Goal: Transaction & Acquisition: Download file/media

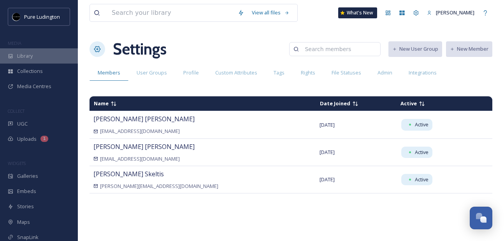
click at [32, 52] on span "Library" at bounding box center [25, 55] width 16 height 7
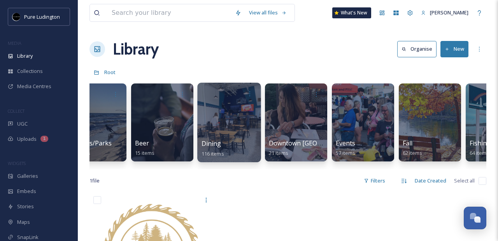
scroll to position [0, 311]
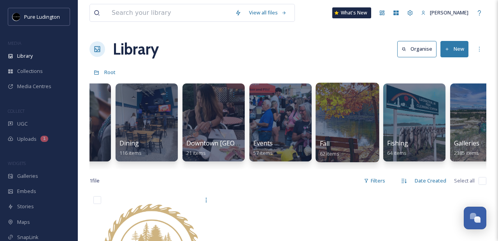
click at [343, 117] on div at bounding box center [347, 122] width 63 height 79
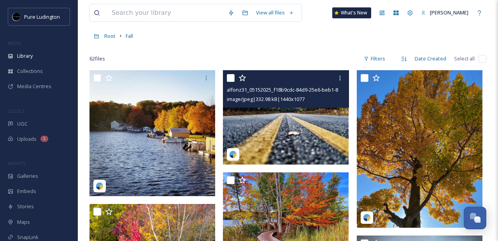
scroll to position [58, 0]
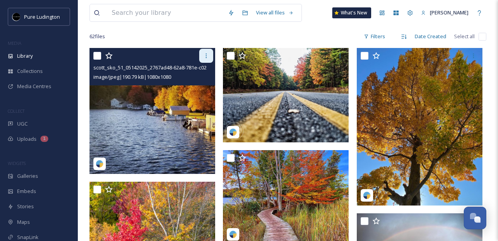
click at [203, 60] on div at bounding box center [206, 56] width 14 height 14
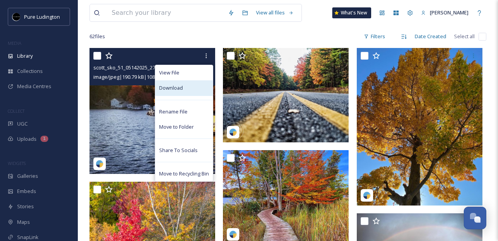
click at [184, 87] on div "Download" at bounding box center [184, 87] width 58 height 15
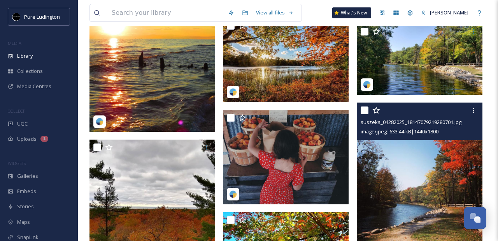
scroll to position [1085, 0]
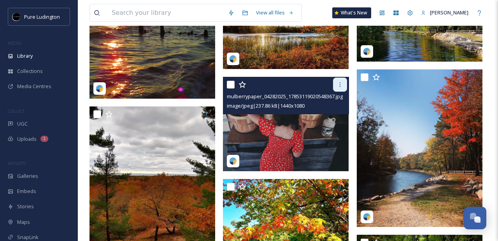
click at [334, 87] on div at bounding box center [340, 84] width 14 height 14
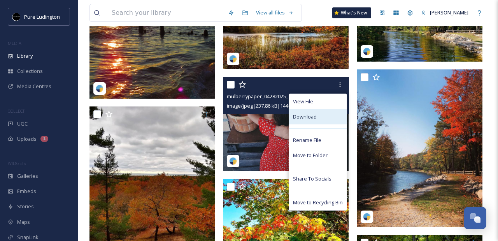
click at [313, 121] on div "Download" at bounding box center [318, 116] width 58 height 15
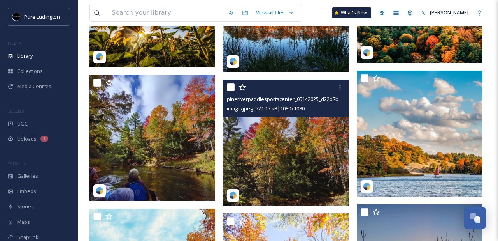
scroll to position [2068, 0]
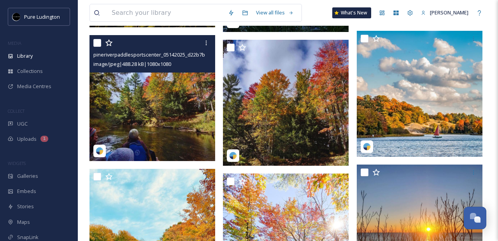
click at [176, 114] on img at bounding box center [153, 98] width 126 height 126
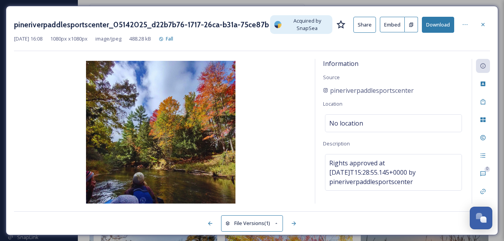
click at [481, 24] on icon at bounding box center [483, 24] width 6 height 6
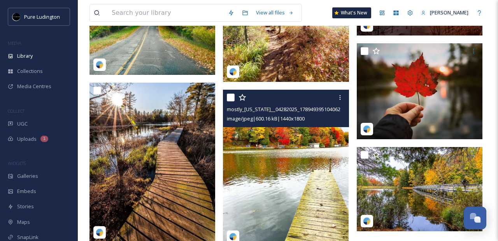
scroll to position [2270, 0]
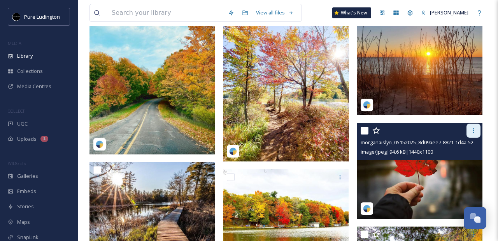
click at [470, 134] on div at bounding box center [474, 130] width 14 height 14
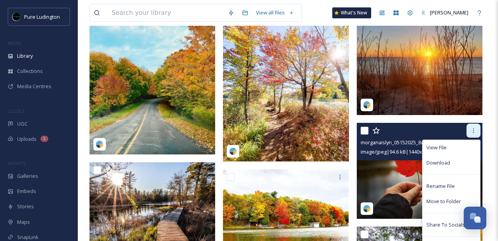
click at [475, 131] on icon at bounding box center [474, 130] width 6 height 6
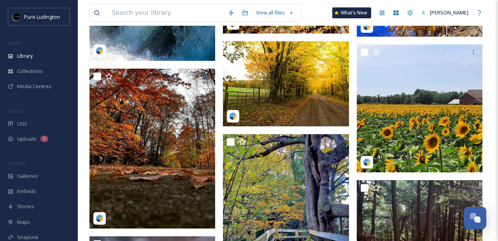
scroll to position [505, 0]
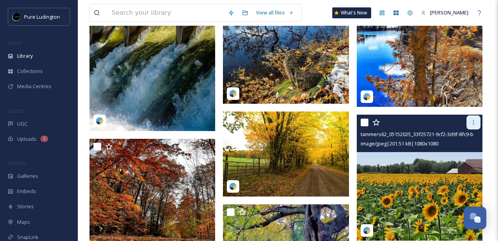
click at [474, 119] on icon at bounding box center [474, 122] width 6 height 6
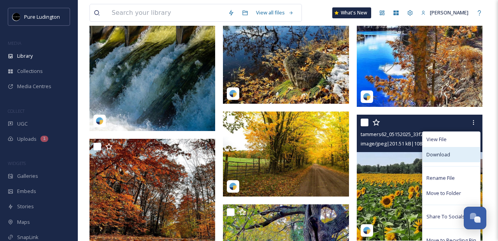
click at [447, 158] on div "Download" at bounding box center [452, 154] width 58 height 15
